Goal: Information Seeking & Learning: Compare options

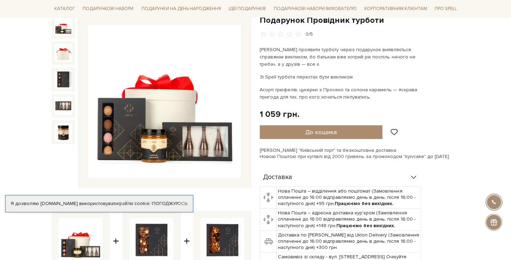
scroll to position [69, 0]
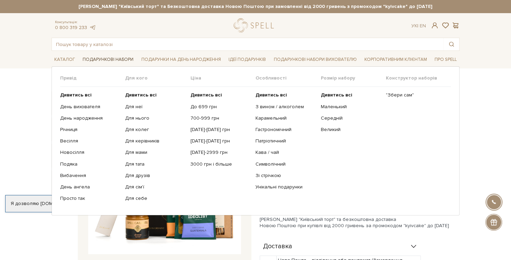
click at [106, 58] on link "Подарункові набори" at bounding box center [108, 59] width 56 height 11
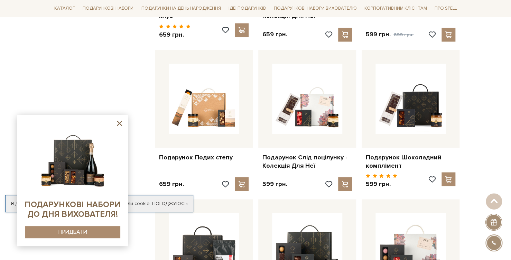
scroll to position [553, 0]
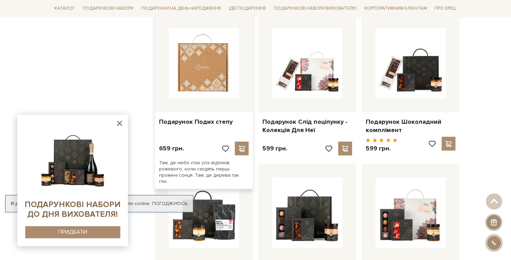
click at [193, 91] on img at bounding box center [204, 63] width 70 height 70
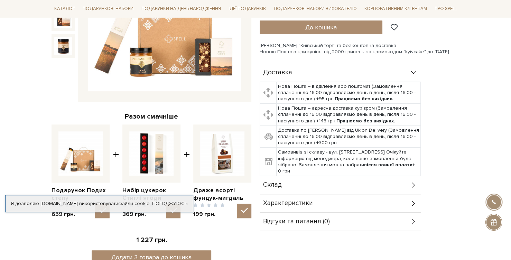
scroll to position [207, 0]
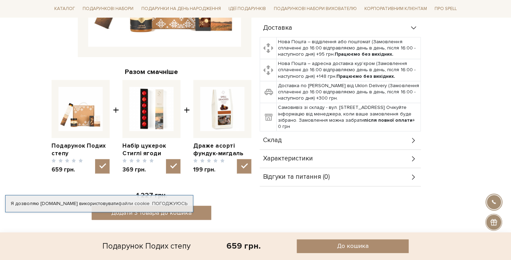
click at [336, 131] on div "Склад" at bounding box center [340, 140] width 161 height 18
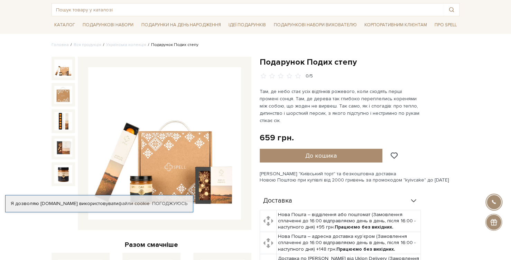
scroll to position [0, 0]
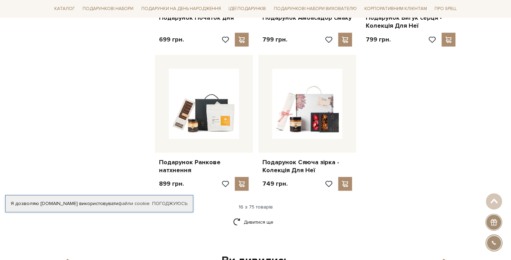
scroll to position [933, 0]
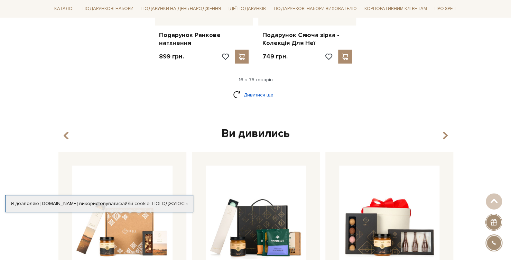
click at [257, 89] on link "Дивитися ще" at bounding box center [255, 95] width 45 height 12
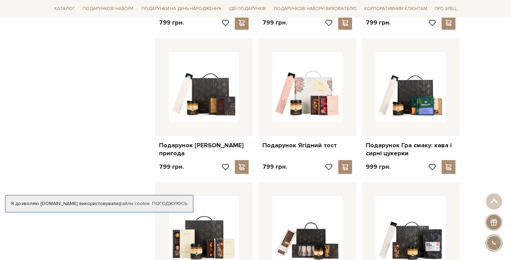
scroll to position [1279, 0]
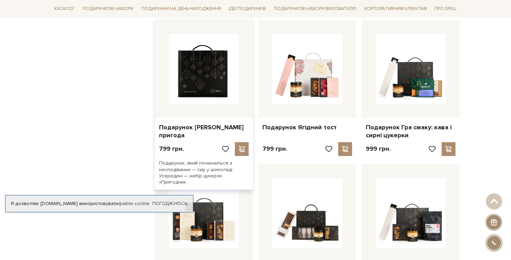
click at [196, 74] on img at bounding box center [204, 69] width 70 height 70
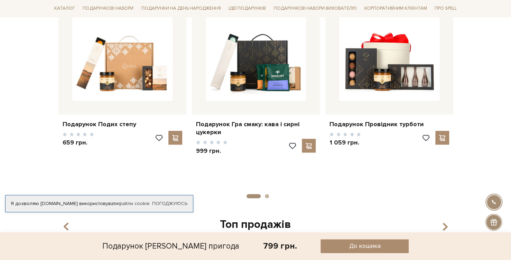
scroll to position [519, 0]
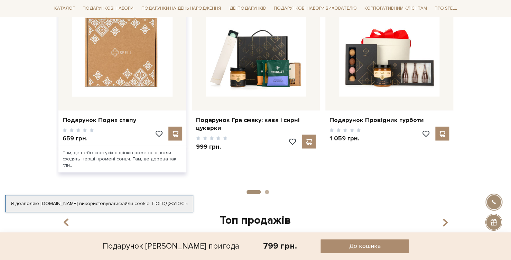
click at [97, 70] on img at bounding box center [122, 46] width 100 height 100
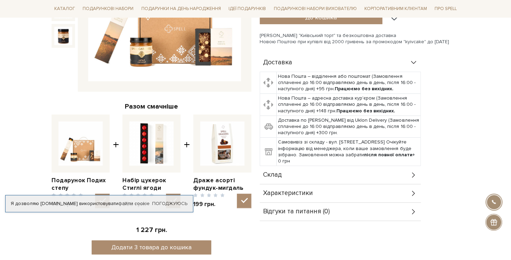
click at [278, 172] on span "Склад" at bounding box center [272, 175] width 19 height 6
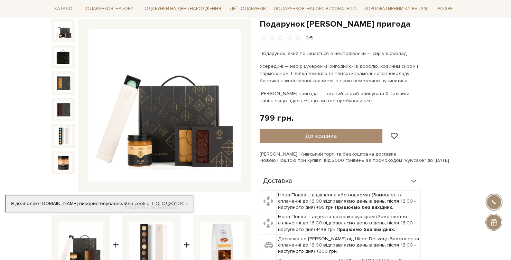
scroll to position [35, 0]
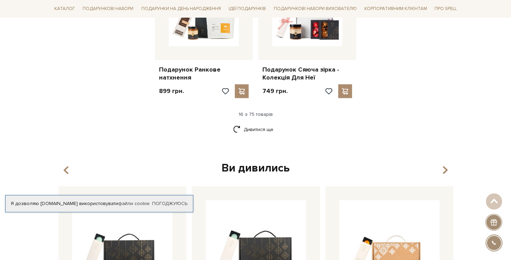
scroll to position [864, 0]
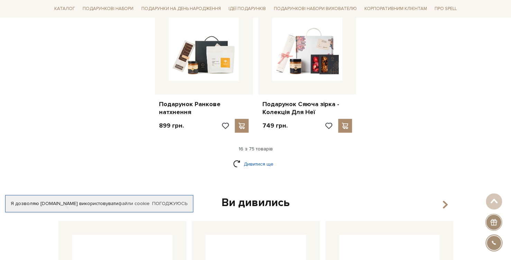
click at [251, 159] on link "Дивитися ще" at bounding box center [255, 164] width 45 height 12
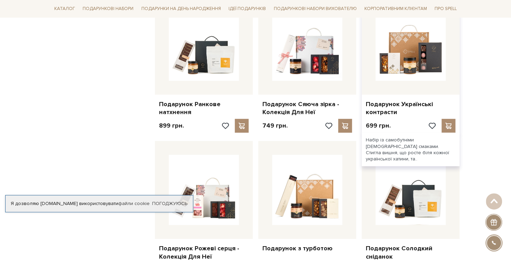
click at [383, 95] on div "Подарунок Українські контрасти" at bounding box center [411, 107] width 98 height 25
click at [384, 100] on link "Подарунок Українські контрасти" at bounding box center [411, 108] width 90 height 16
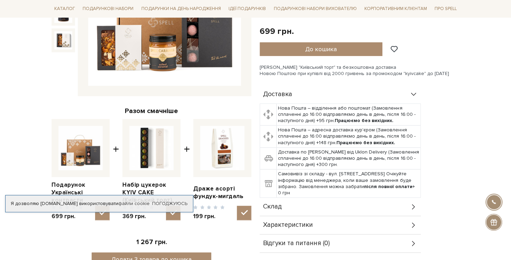
scroll to position [173, 0]
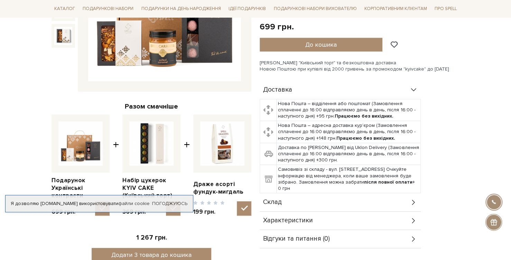
click at [300, 202] on div "Склад" at bounding box center [340, 202] width 161 height 18
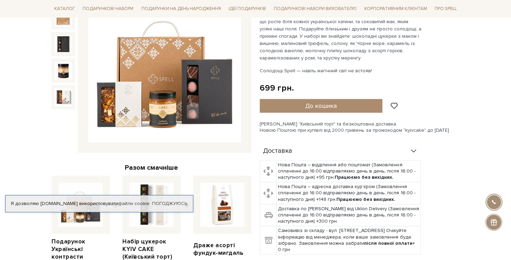
scroll to position [35, 0]
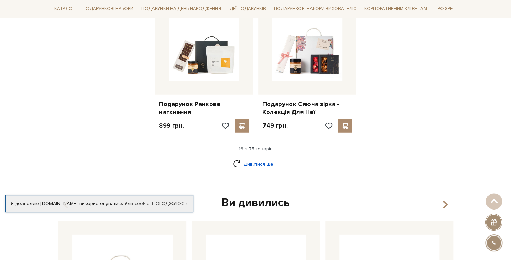
click at [250, 158] on link "Дивитися ще" at bounding box center [255, 164] width 45 height 12
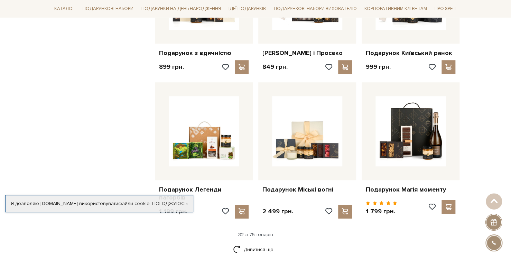
scroll to position [1556, 0]
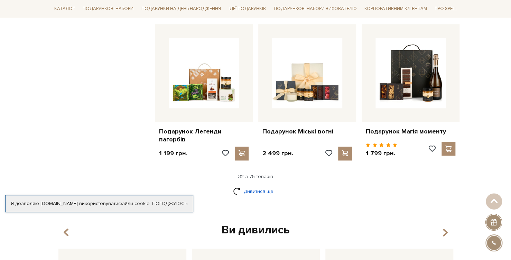
click at [243, 189] on link "Дивитися ще" at bounding box center [255, 191] width 45 height 12
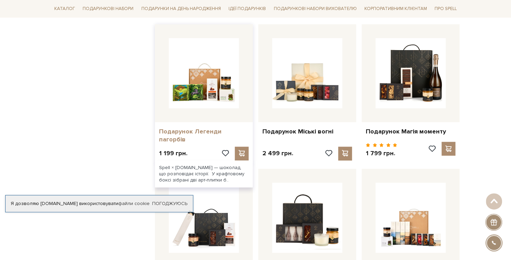
click at [224, 134] on link "Подарунок Легенди пагорбів" at bounding box center [204, 136] width 90 height 16
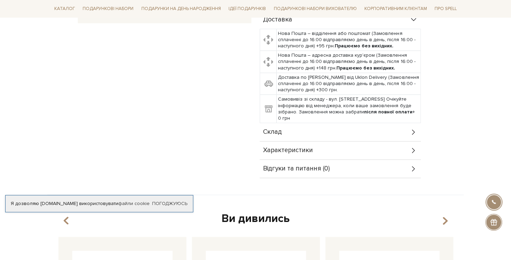
scroll to position [242, 0]
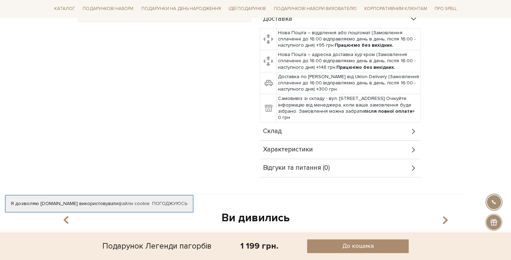
click at [290, 137] on div "Склад" at bounding box center [340, 131] width 161 height 18
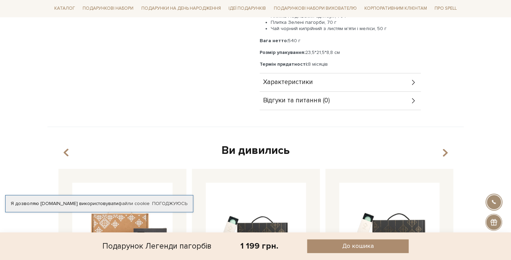
scroll to position [519, 0]
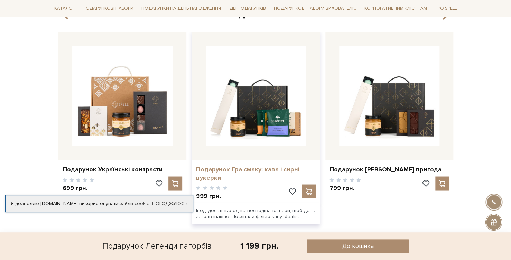
click at [232, 168] on link "Подарунок Гра смаку: кава і сирні цукерки" at bounding box center [256, 173] width 120 height 16
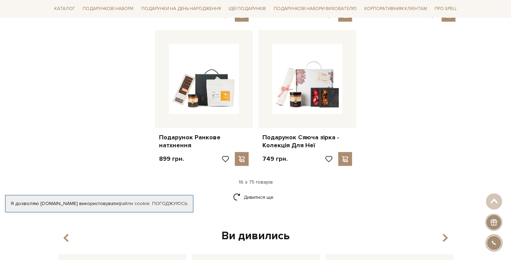
scroll to position [811, 0]
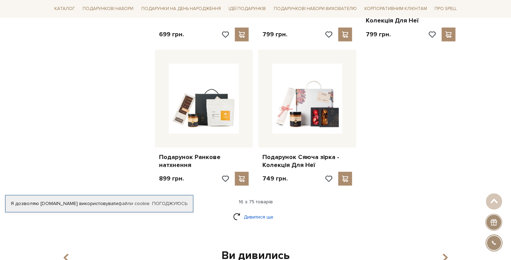
click at [248, 212] on link "Дивитися ще" at bounding box center [255, 217] width 45 height 12
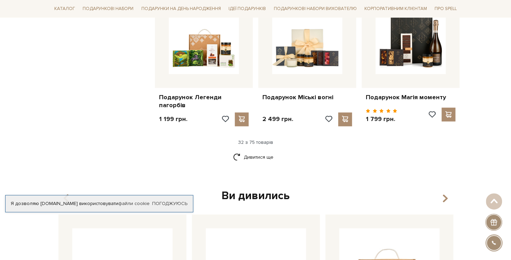
scroll to position [1606, 0]
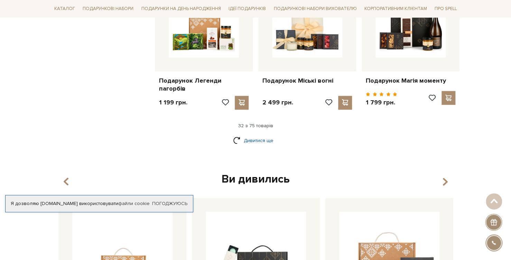
click at [249, 138] on link "Дивитися ще" at bounding box center [255, 140] width 45 height 12
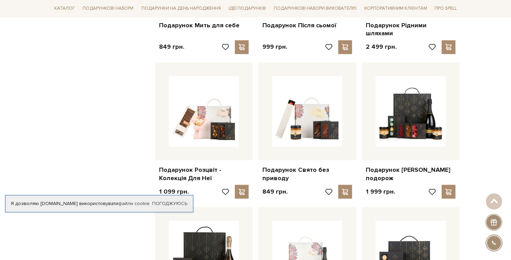
scroll to position [1814, 0]
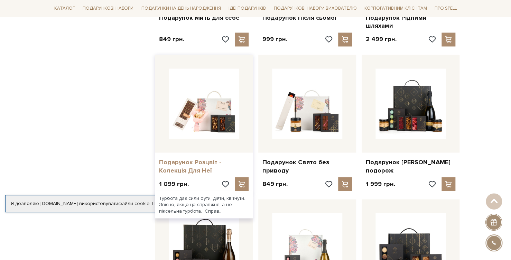
click at [223, 158] on link "Подарунок Розцвіт - Колекція Для Неї" at bounding box center [204, 166] width 90 height 16
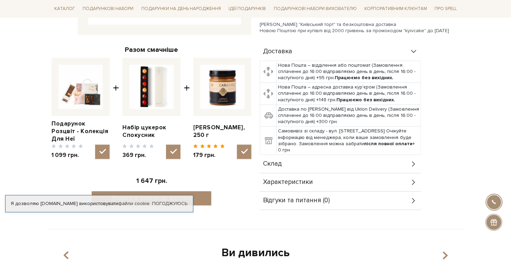
scroll to position [242, 0]
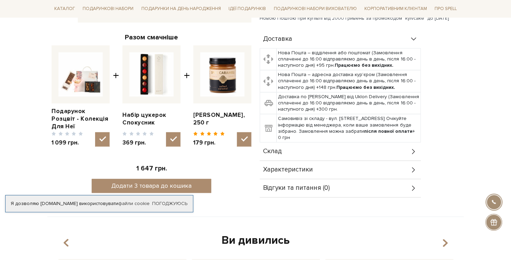
click at [277, 150] on span "Склад" at bounding box center [272, 151] width 19 height 6
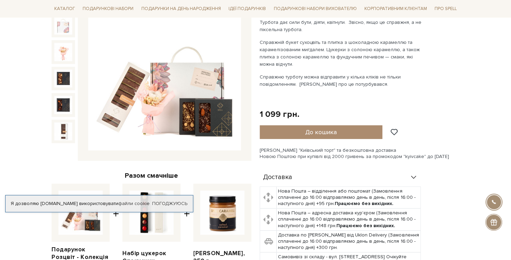
scroll to position [0, 0]
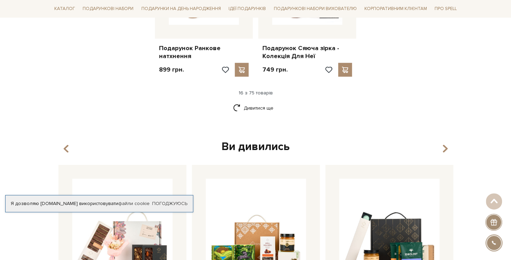
scroll to position [880, 0]
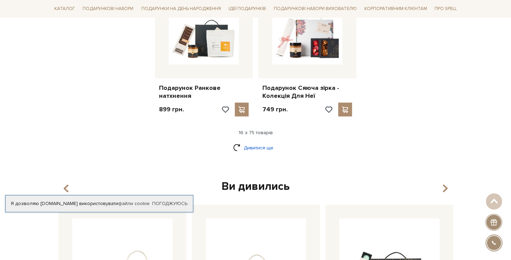
click at [255, 142] on link "Дивитися ще" at bounding box center [255, 148] width 45 height 12
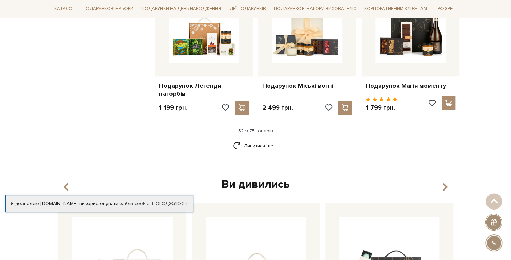
scroll to position [1641, 0]
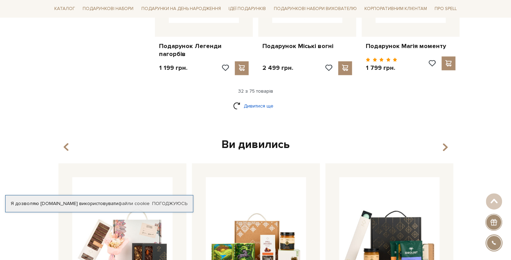
click at [252, 106] on link "Дивитися ще" at bounding box center [255, 106] width 45 height 12
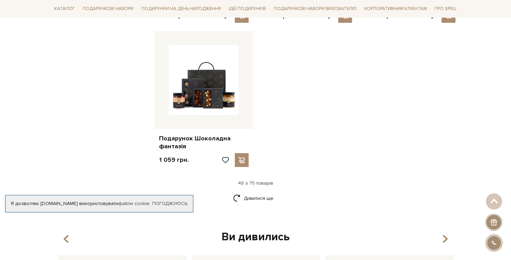
scroll to position [2436, 0]
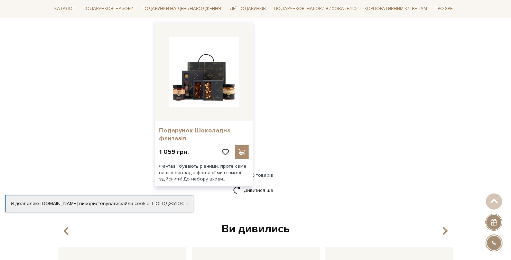
click at [200, 127] on link "Подарунок Шоколадна фантазія" at bounding box center [204, 135] width 90 height 16
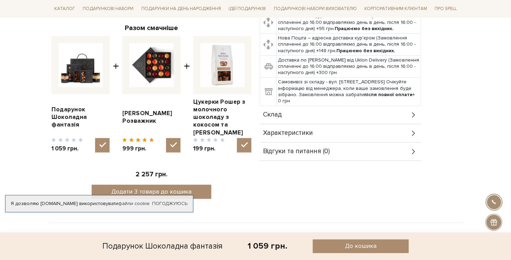
scroll to position [277, 0]
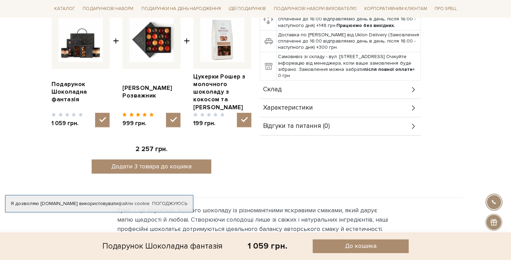
click at [271, 91] on span "Склад" at bounding box center [272, 89] width 19 height 6
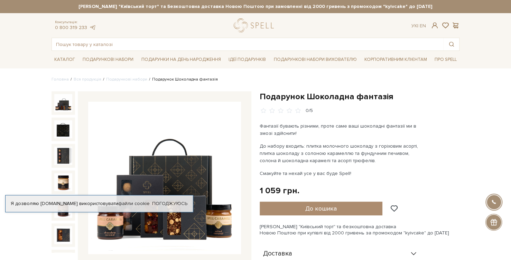
scroll to position [104, 0]
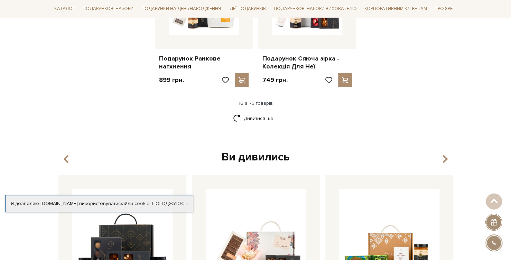
scroll to position [880, 0]
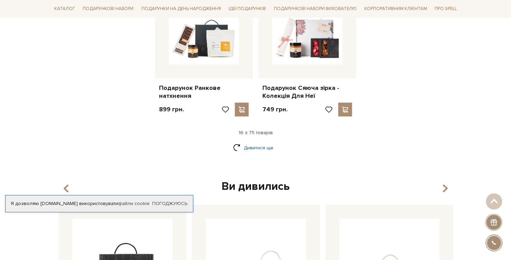
click at [258, 143] on link "Дивитися ще" at bounding box center [255, 148] width 45 height 12
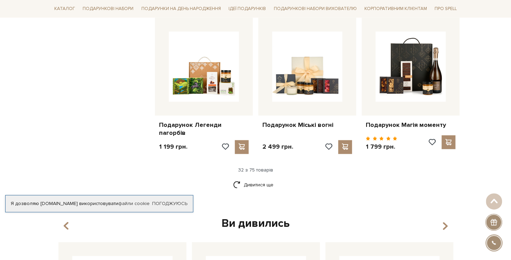
scroll to position [1572, 0]
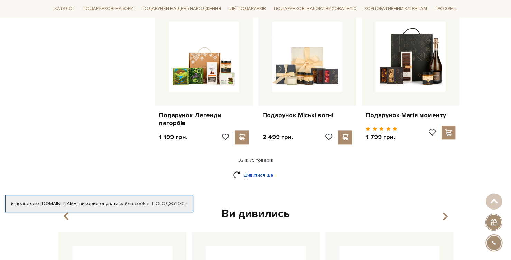
click at [255, 175] on link "Дивитися ще" at bounding box center [255, 175] width 45 height 12
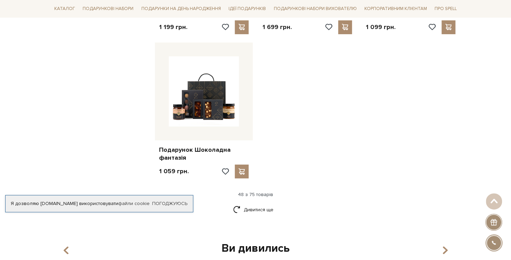
scroll to position [2471, 0]
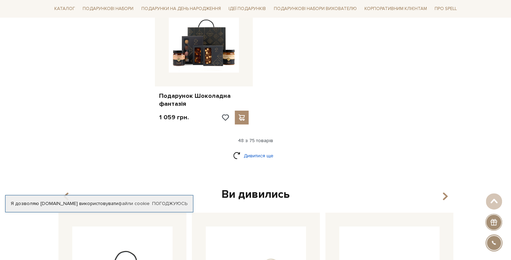
click at [253, 150] on link "Дивитися ще" at bounding box center [255, 156] width 45 height 12
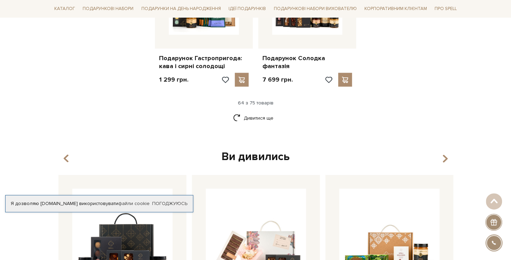
scroll to position [3231, 0]
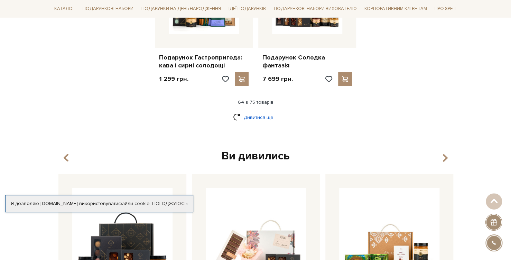
click at [254, 111] on link "Дивитися ще" at bounding box center [255, 117] width 45 height 12
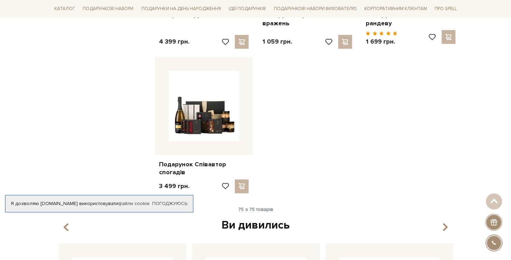
scroll to position [3715, 0]
